Goal: Check status: Check status

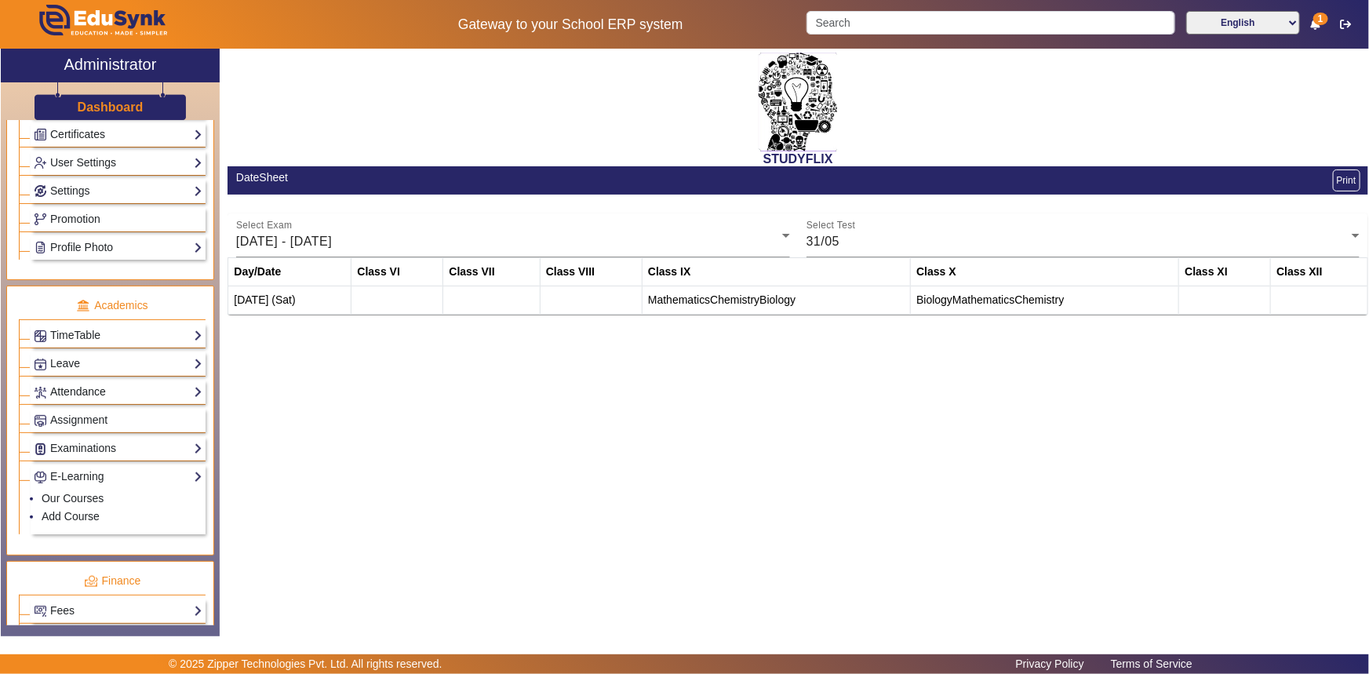
scroll to position [399, 0]
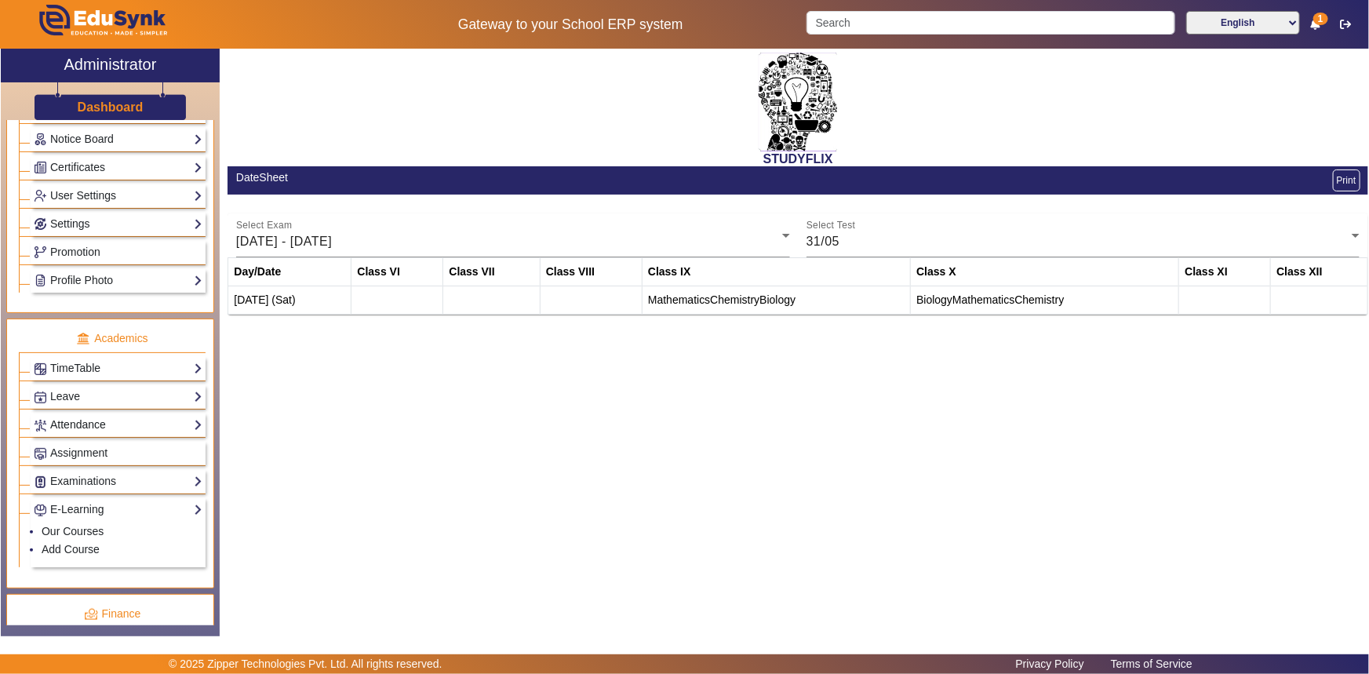
click at [161, 431] on link "Attendance" at bounding box center [118, 425] width 169 height 18
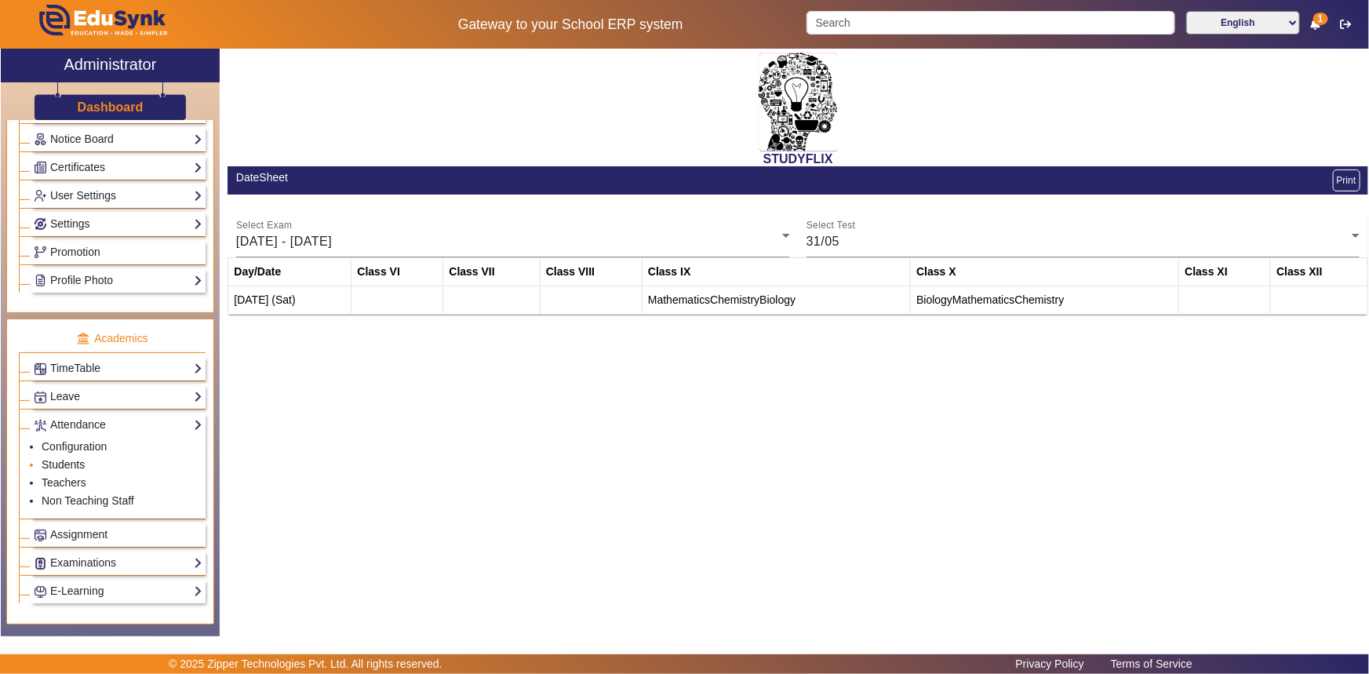
click at [75, 466] on link "Students" at bounding box center [63, 464] width 43 height 13
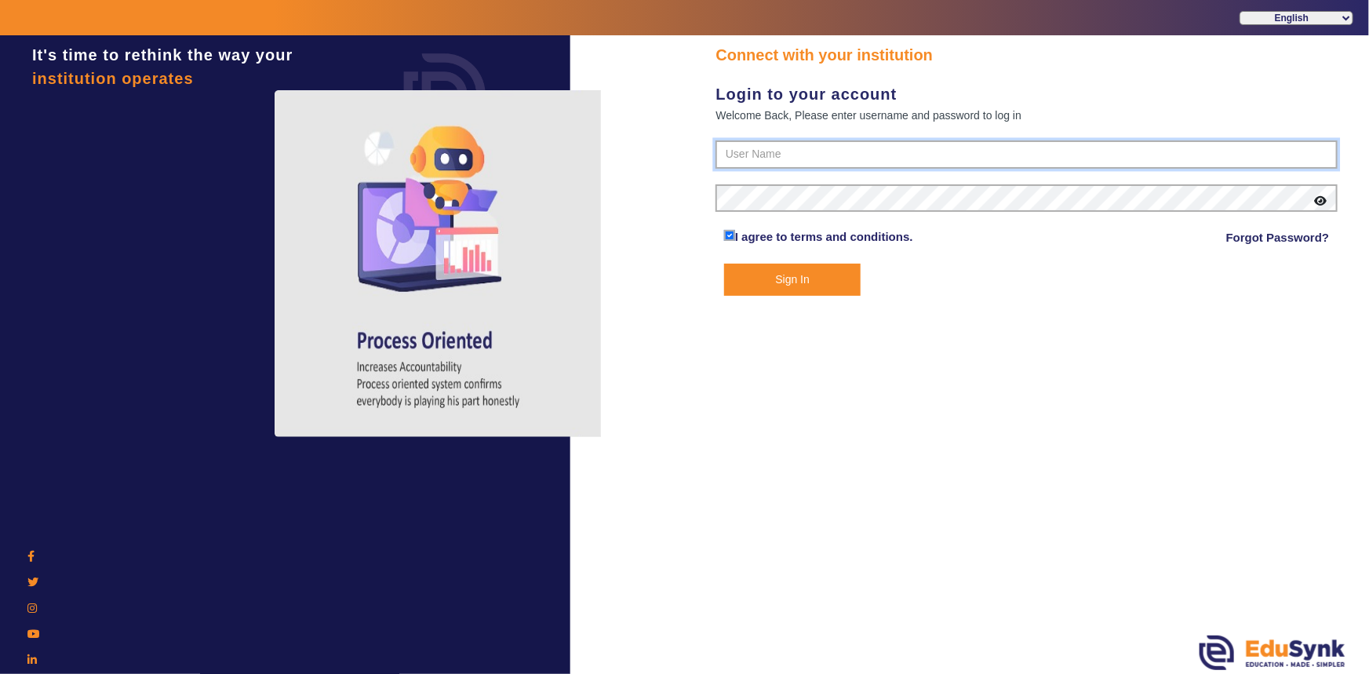
type input "6354922771"
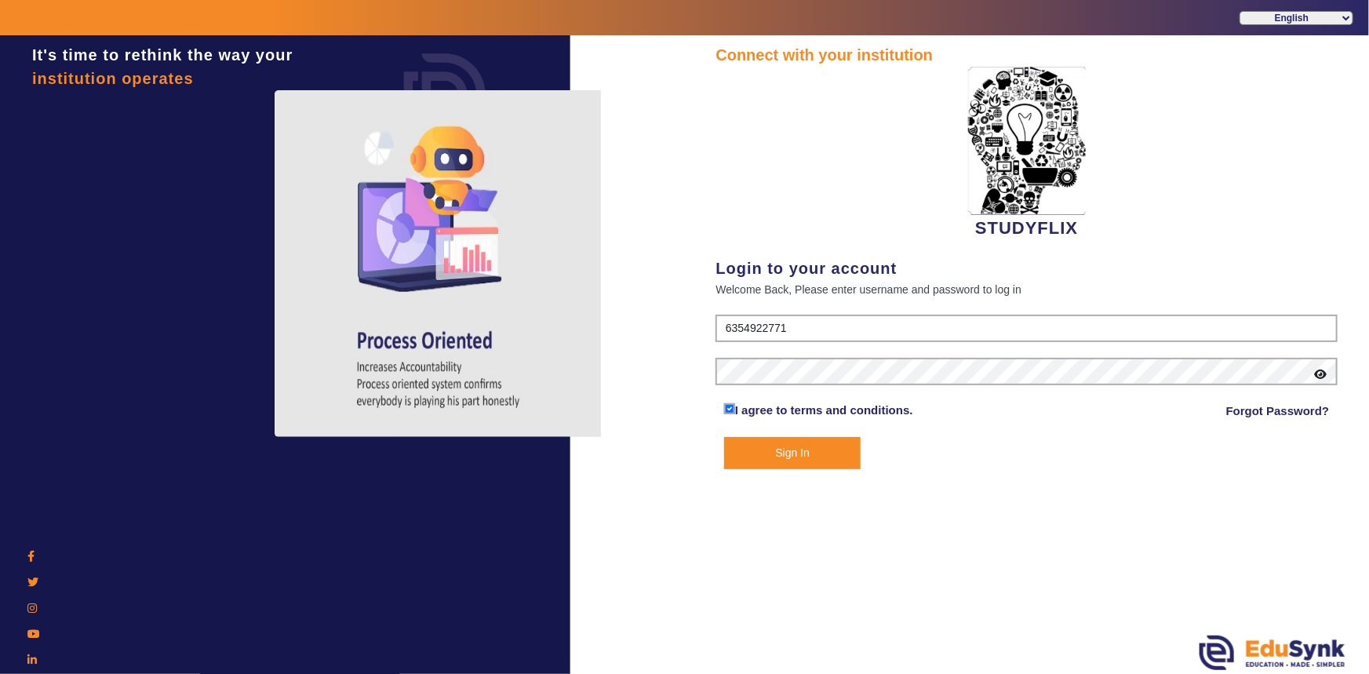
click at [757, 449] on button "Sign In" at bounding box center [792, 453] width 137 height 32
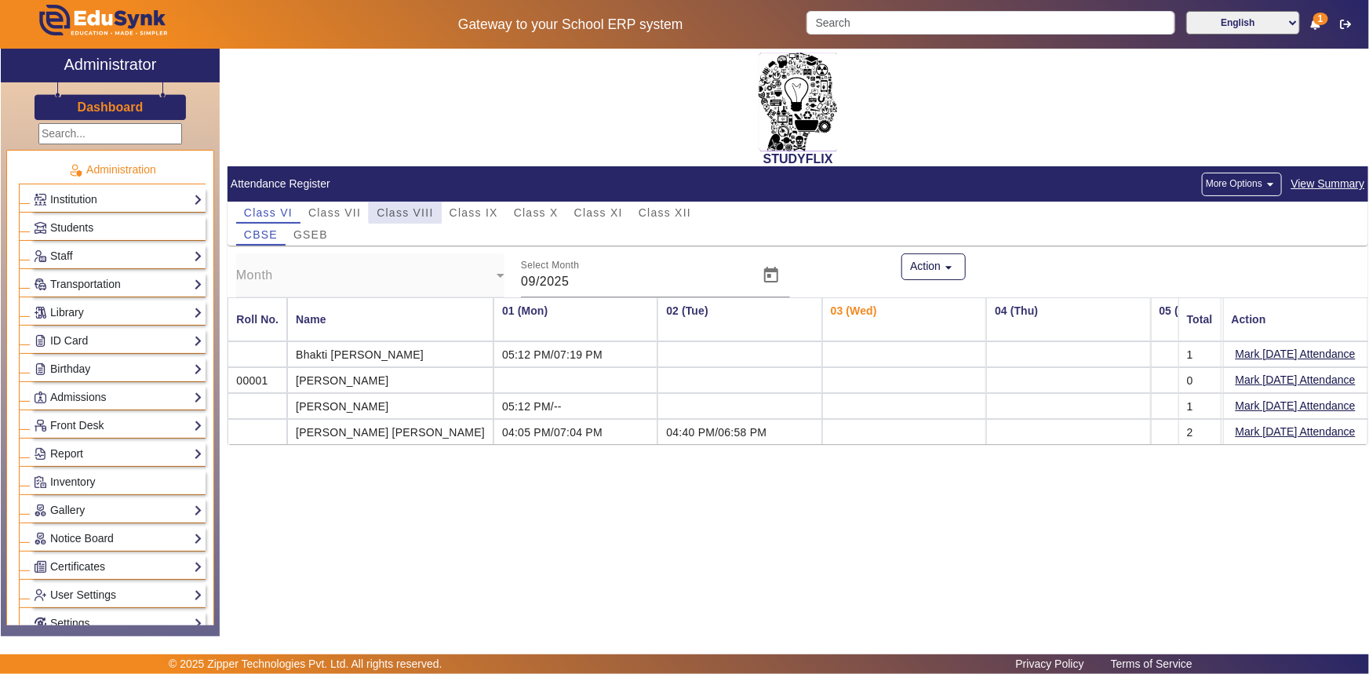
click at [417, 211] on span "Class VIII" at bounding box center [404, 212] width 56 height 11
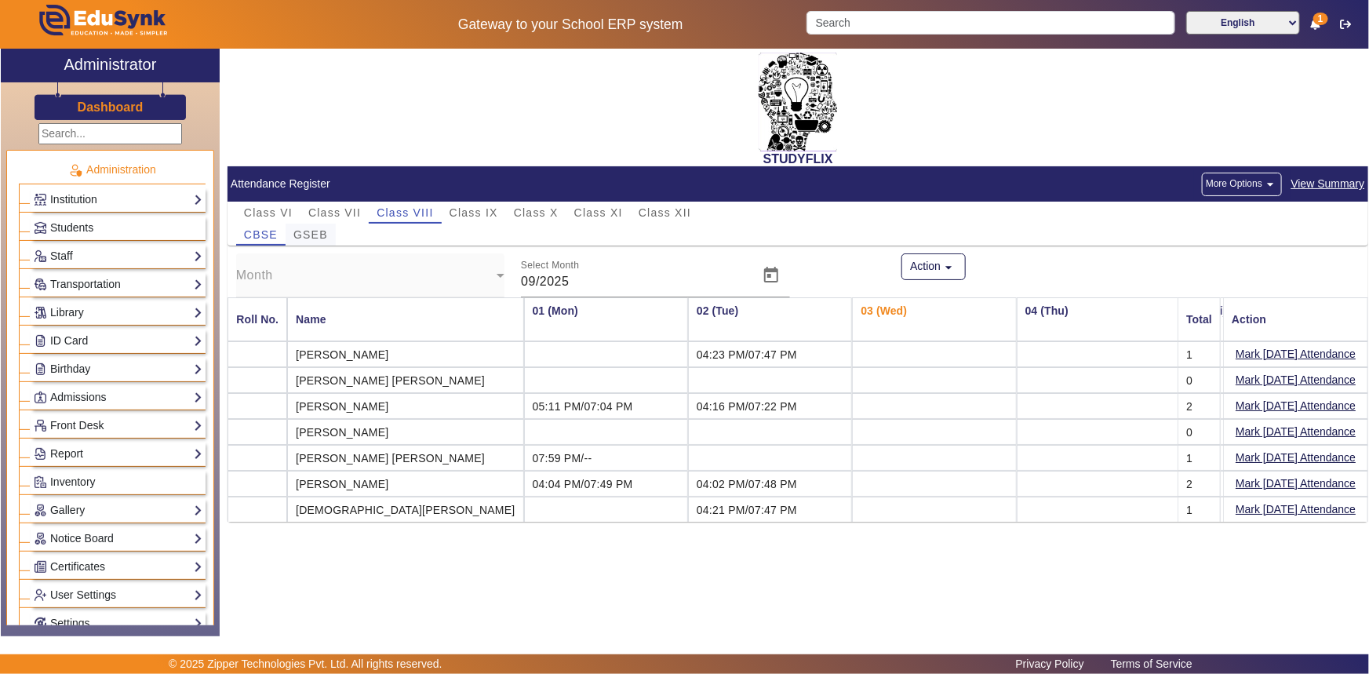
click at [324, 239] on span "GSEB" at bounding box center [310, 234] width 35 height 11
